Goal: Information Seeking & Learning: Check status

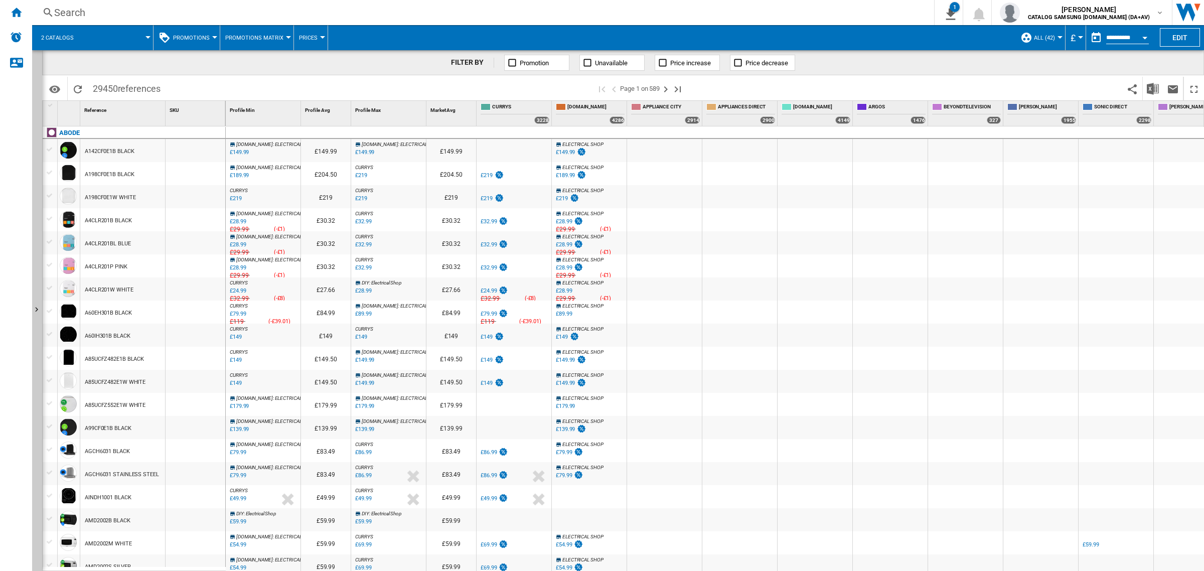
click at [271, 11] on div "Search" at bounding box center [481, 13] width 854 height 14
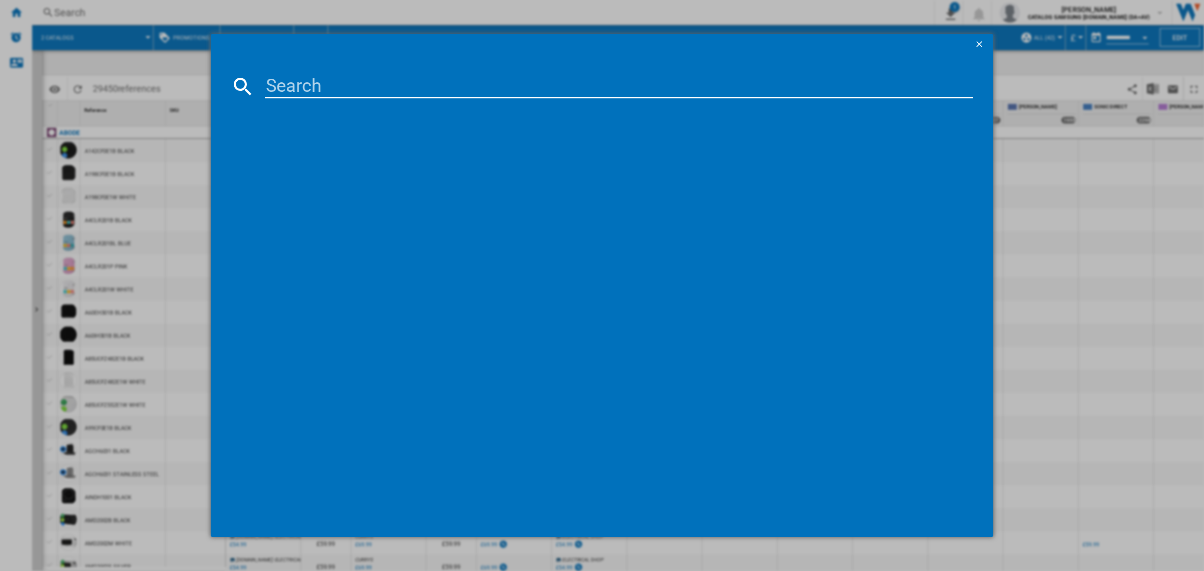
click at [359, 87] on input at bounding box center [619, 86] width 709 height 24
paste input "[PERSON_NAME] CH30000 BLACK"
click at [462, 92] on input "[PERSON_NAME] CH30000 BLACK" at bounding box center [619, 86] width 709 height 24
type input "[PERSON_NAME] CH30000"
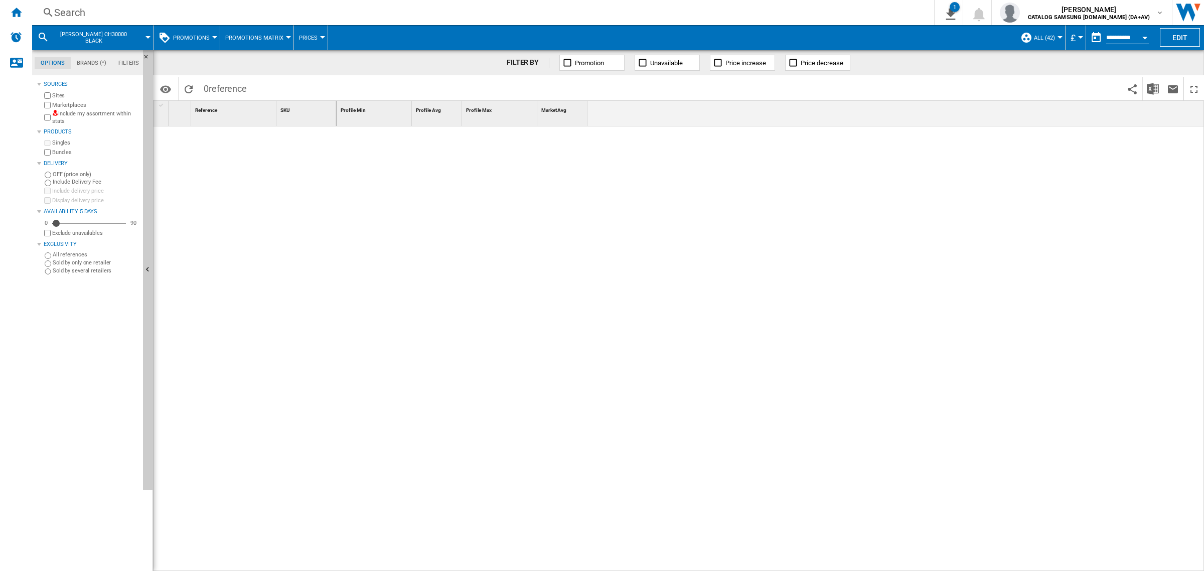
click at [198, 40] on span "Promotions" at bounding box center [191, 38] width 37 height 7
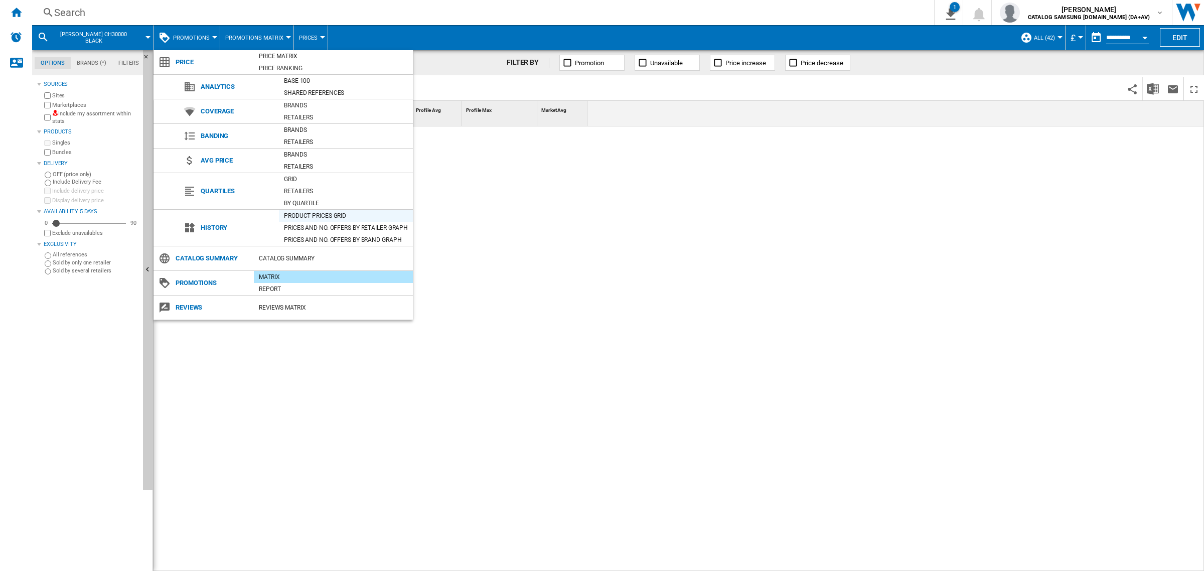
click at [327, 217] on div "Product prices grid" at bounding box center [346, 216] width 134 height 10
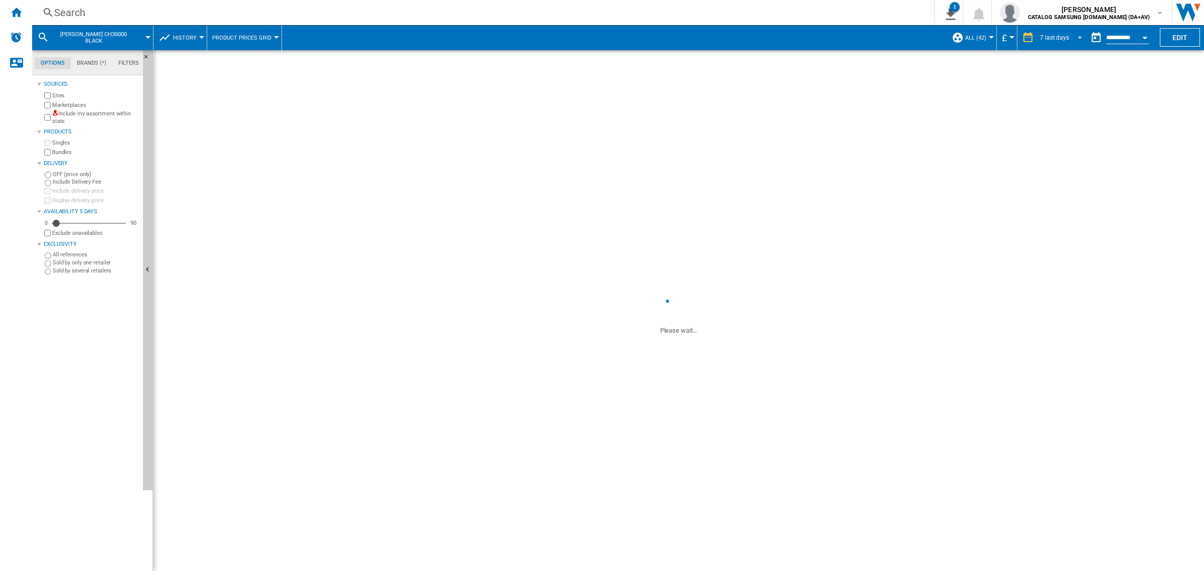
click at [1060, 40] on span "7 last days" at bounding box center [1054, 38] width 29 height 9
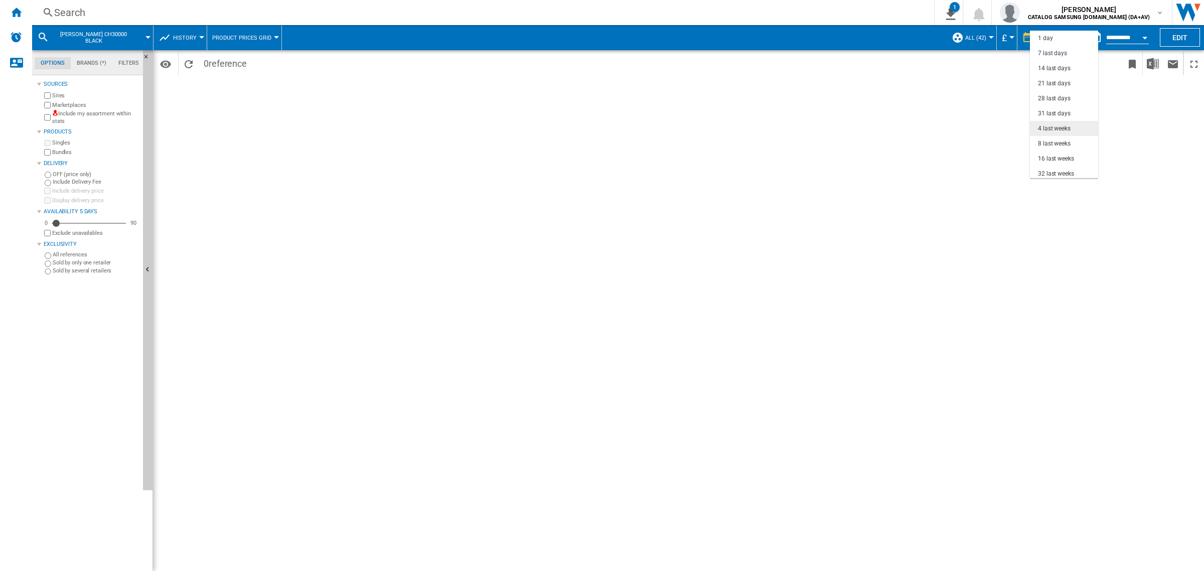
scroll to position [15, 0]
click at [1067, 161] on div "32 last weeks" at bounding box center [1056, 159] width 36 height 9
click at [259, 14] on div "Search" at bounding box center [481, 13] width 854 height 14
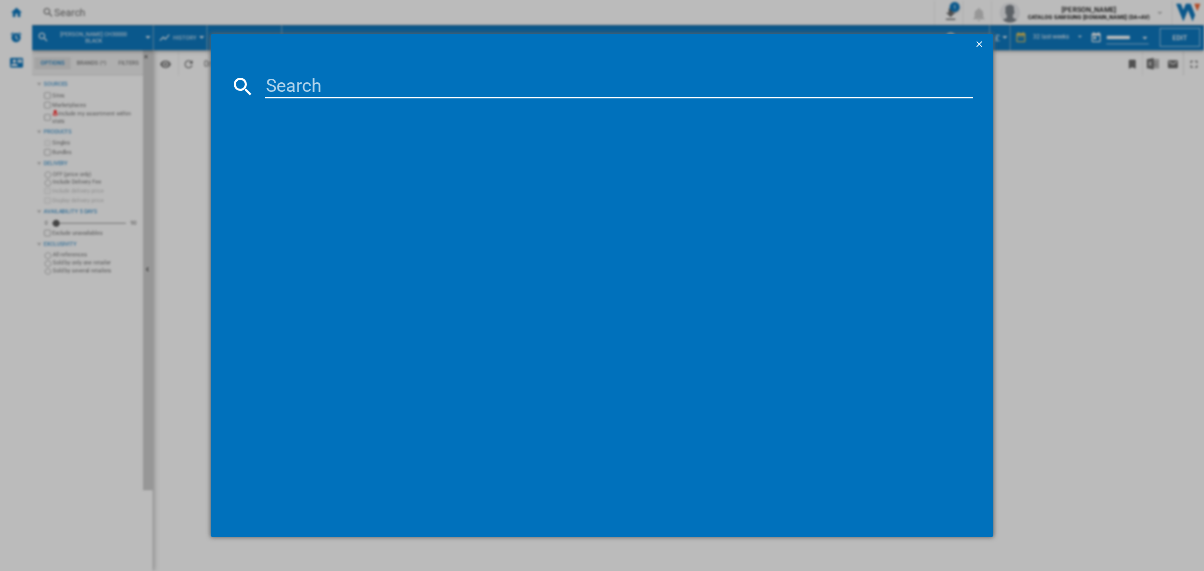
type input "K5W6182HVN"
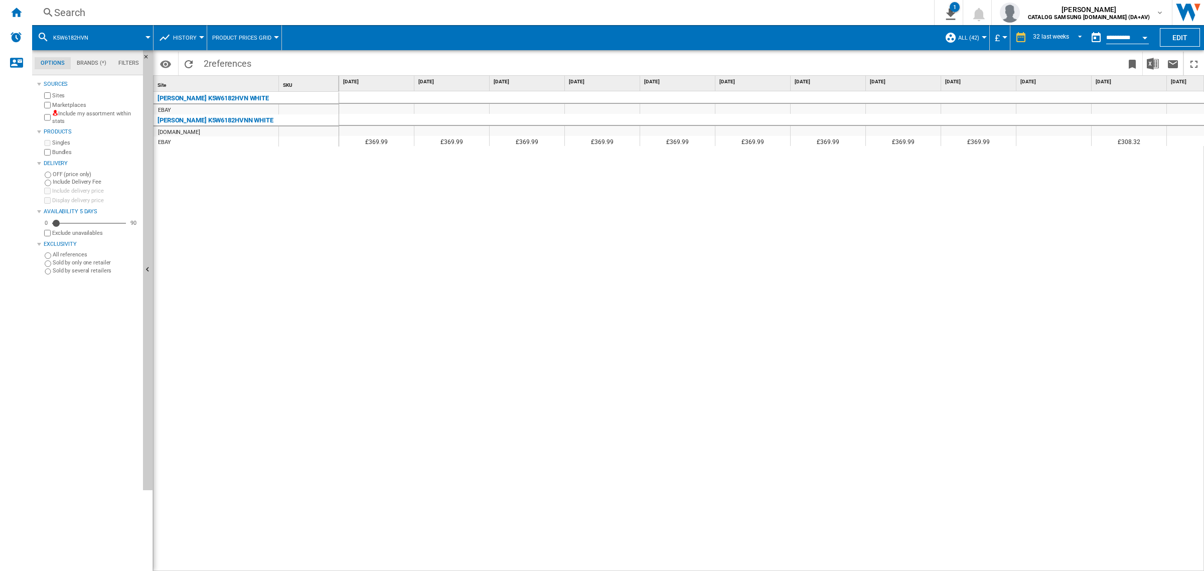
click at [187, 9] on div "Search" at bounding box center [481, 13] width 854 height 14
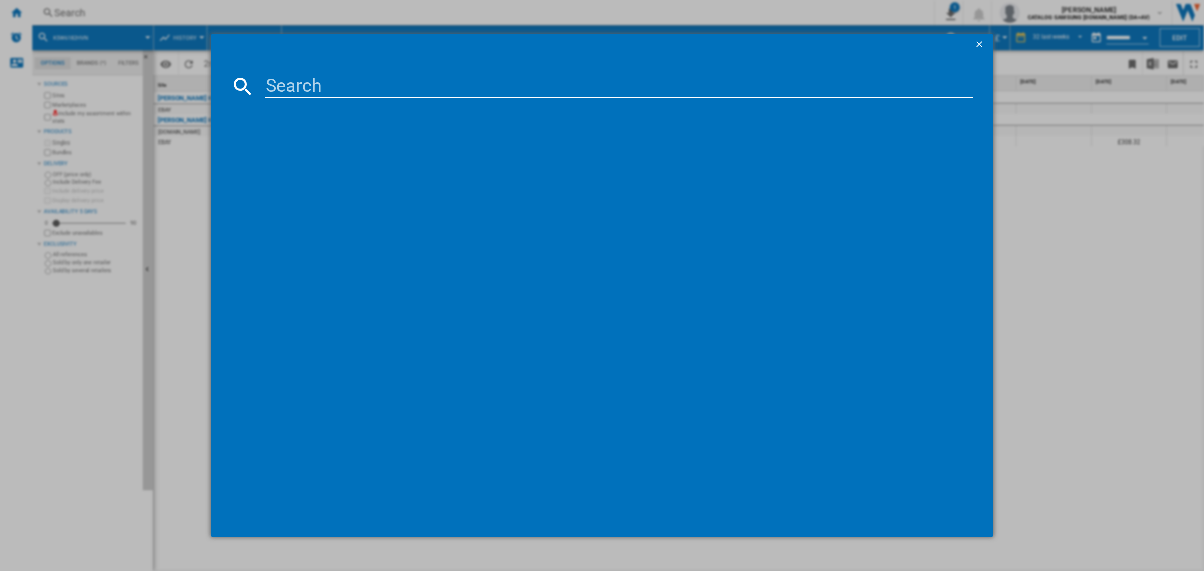
type input "DGC7440HCPRO"
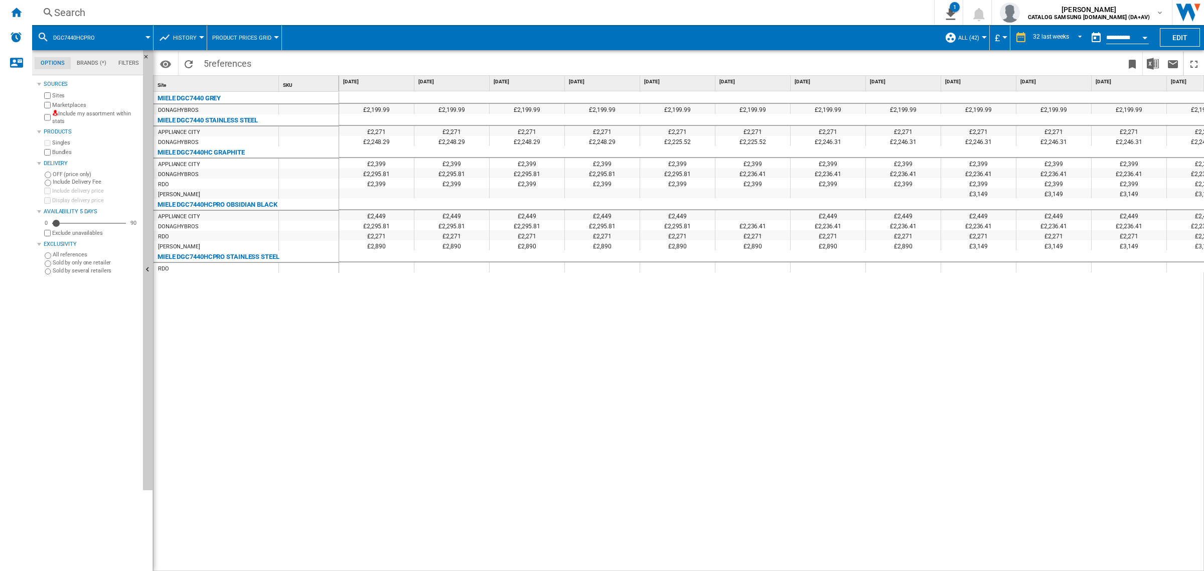
drag, startPoint x: 606, startPoint y: 566, endPoint x: 703, endPoint y: 567, distance: 96.3
click at [703, 567] on div "£2,199.99 £2,199.99 £2,199.99 £2,199.99 £2,199.99 £2,199.99 £2,199.99 £2,199.99…" at bounding box center [772, 331] width 866 height 481
click at [187, 18] on div "Search" at bounding box center [481, 13] width 854 height 14
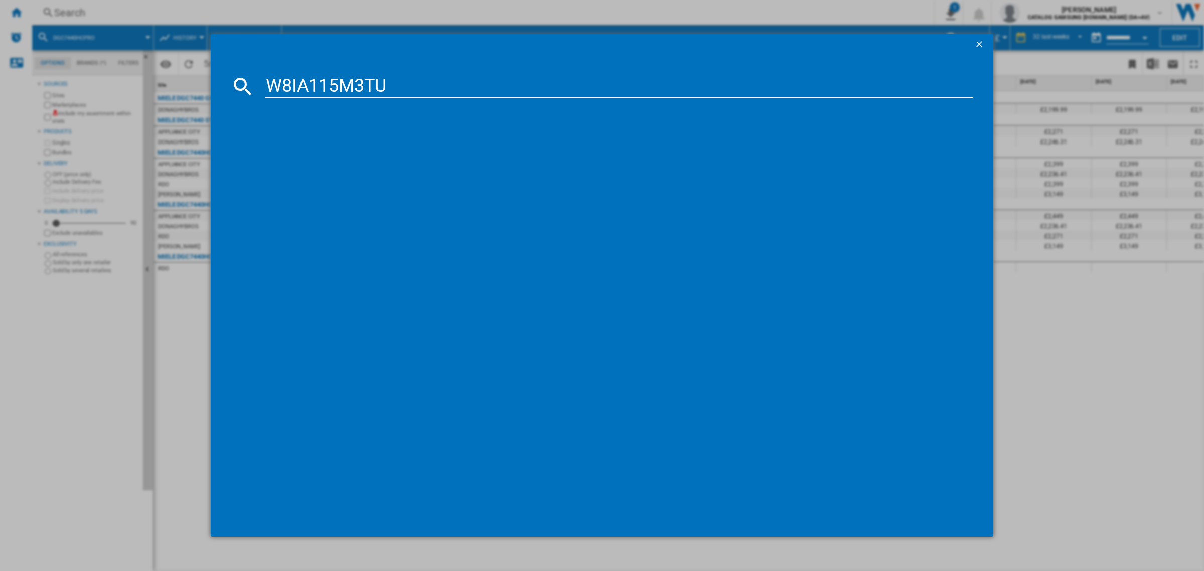
type input "W8IA115M3TU"
click at [423, 86] on input "W8IA115M3TU" at bounding box center [619, 86] width 709 height 24
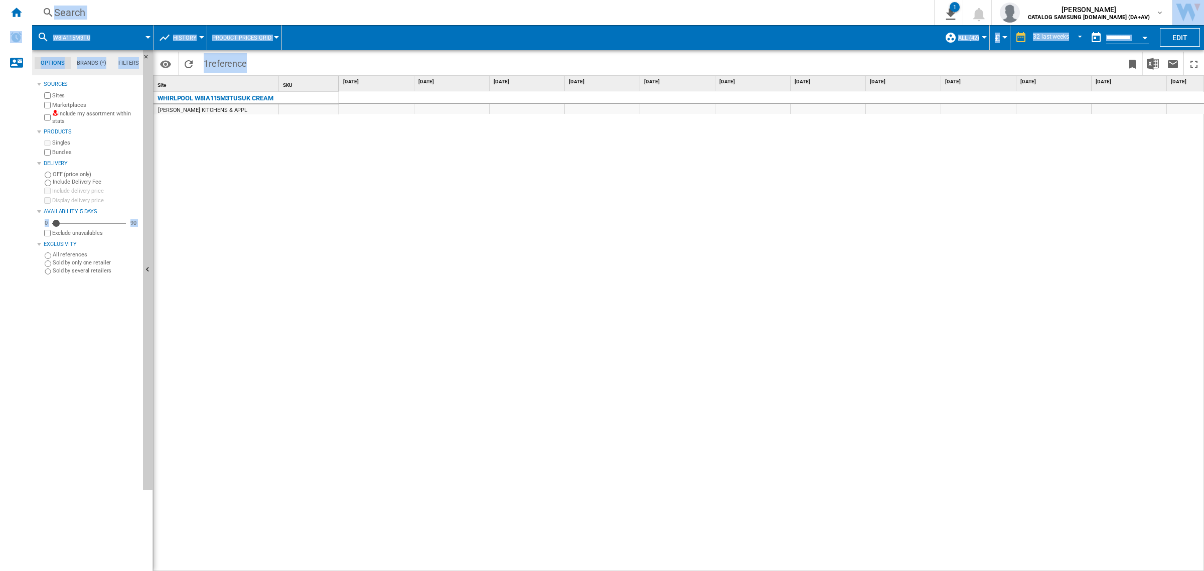
drag, startPoint x: 644, startPoint y: 563, endPoint x: 1248, endPoint y: 530, distance: 605.0
click at [1204, 530] on html "In order to access Insight, please log out and log in again OK NEW Search Searc…" at bounding box center [602, 285] width 1204 height 571
click at [534, 254] on div at bounding box center [772, 331] width 866 height 481
click at [500, 172] on div at bounding box center [772, 331] width 866 height 481
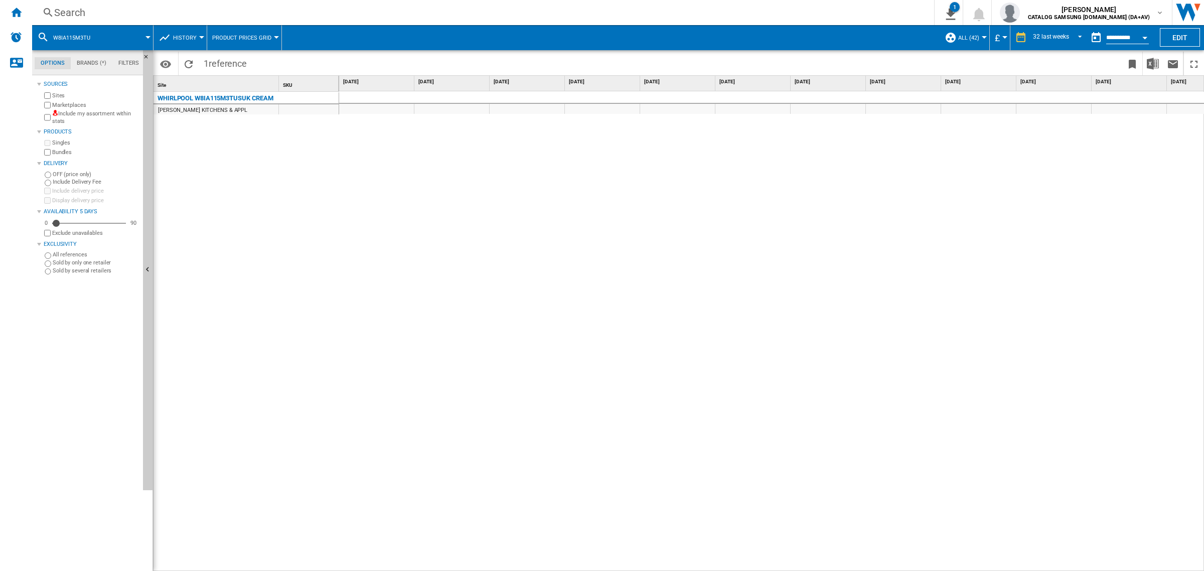
click at [630, 191] on div at bounding box center [772, 331] width 866 height 481
